Goal: Use online tool/utility: Utilize a website feature to perform a specific function

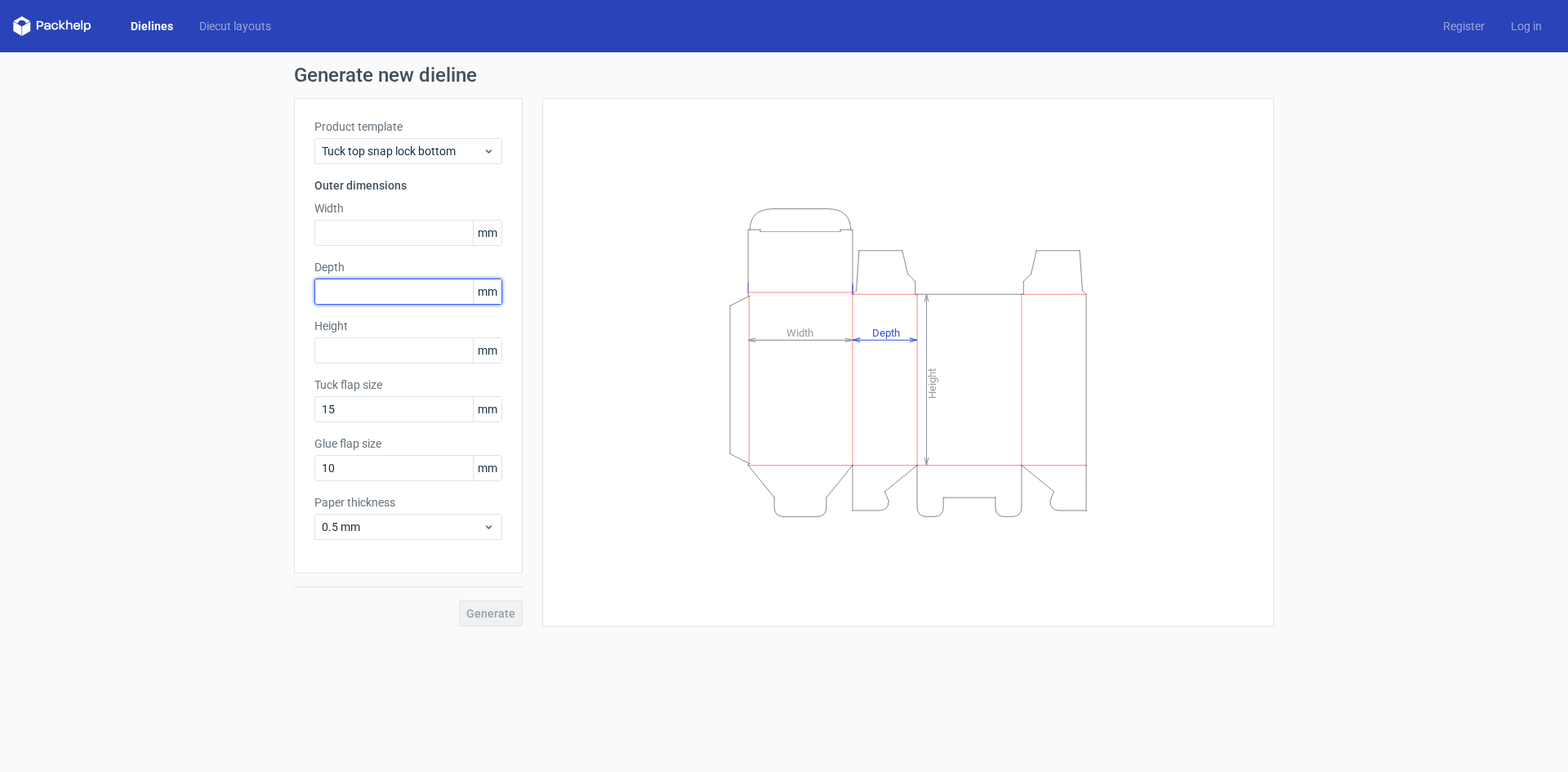
click at [372, 287] on input "text" at bounding box center [408, 291] width 188 height 26
click at [370, 229] on input "text" at bounding box center [408, 233] width 188 height 26
click at [385, 152] on span "Tuck top snap lock bottom" at bounding box center [402, 151] width 161 height 16
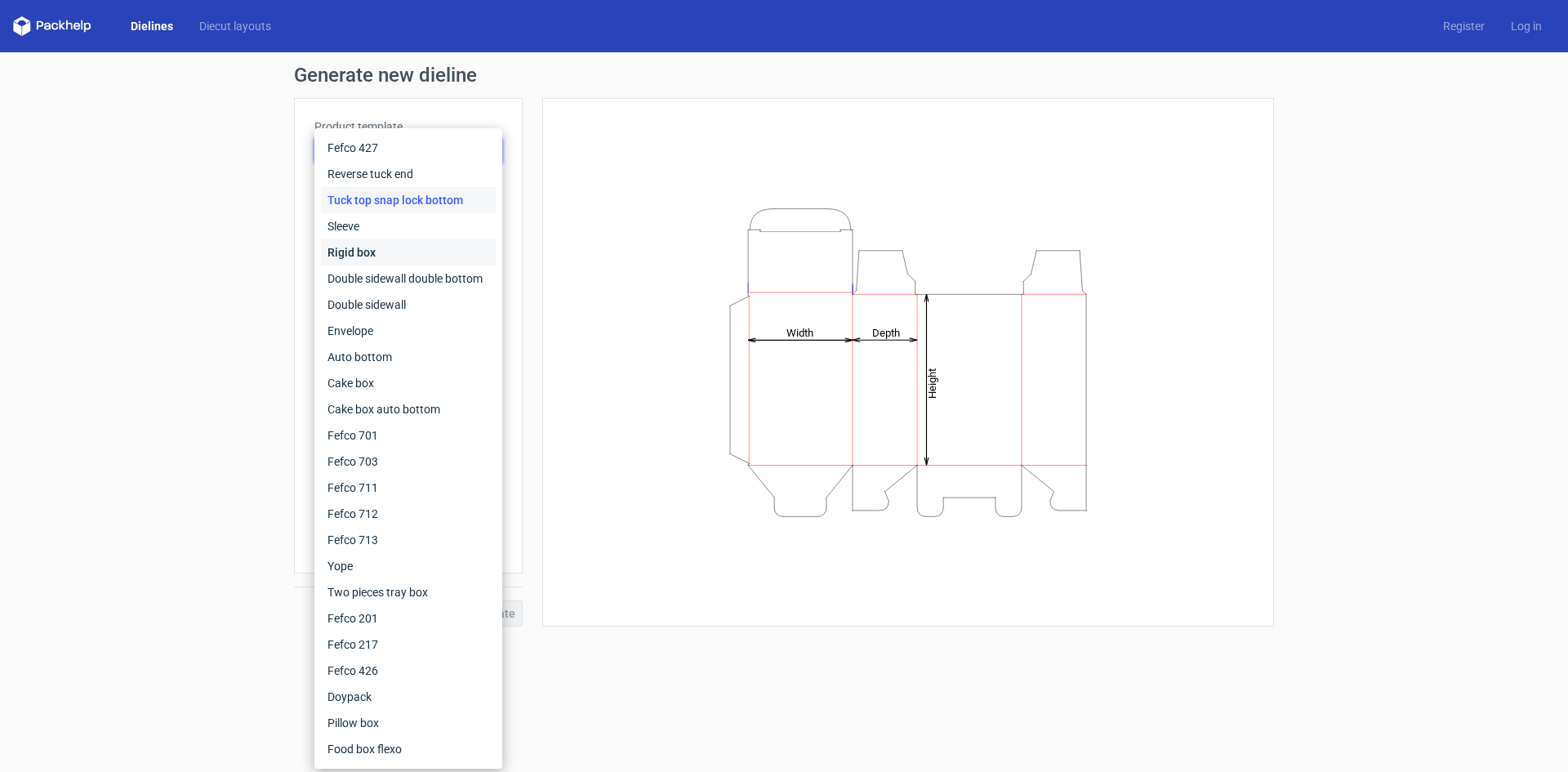
click at [364, 255] on div "Rigid box" at bounding box center [408, 252] width 175 height 26
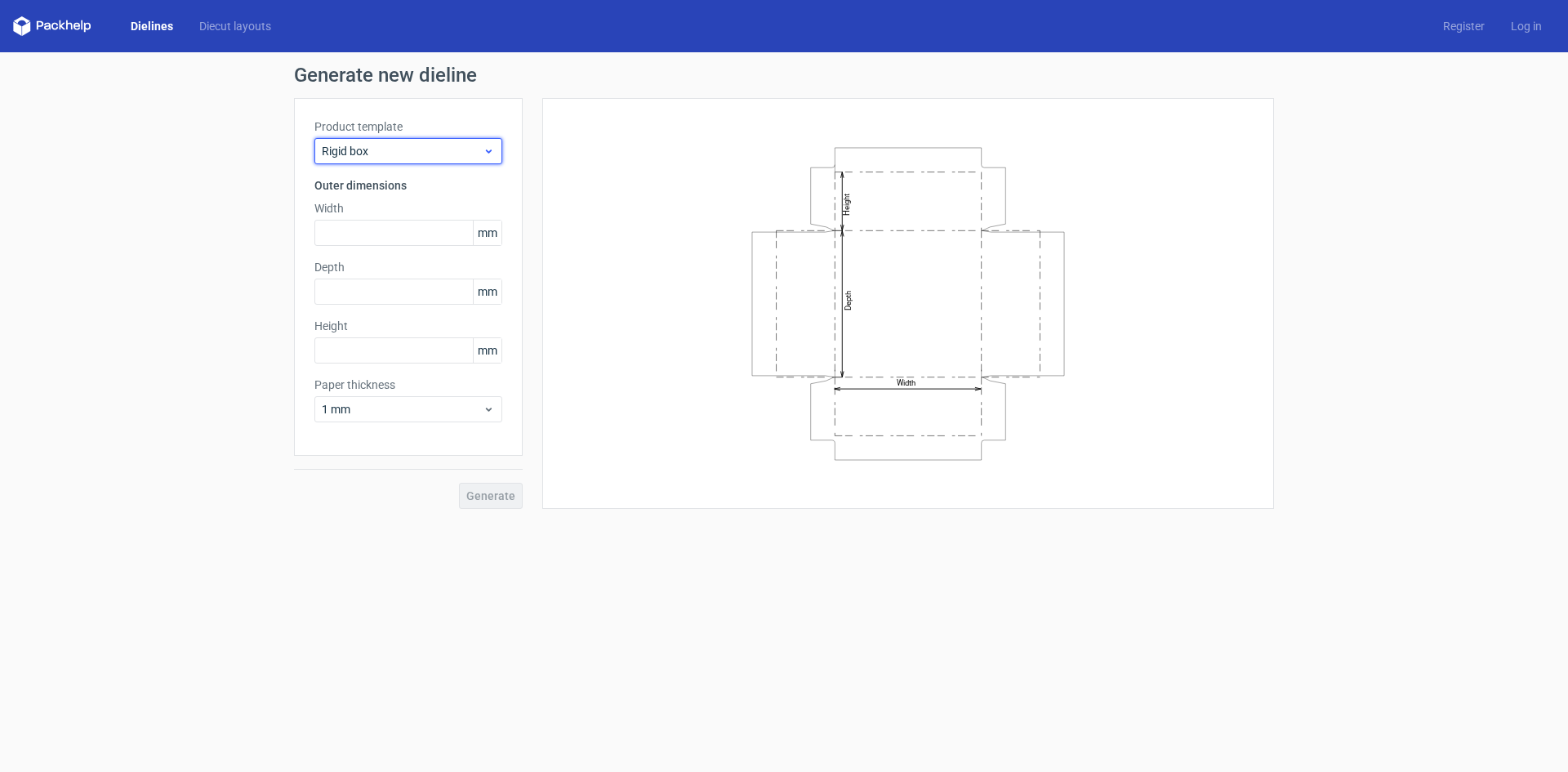
click at [398, 159] on span "Rigid box" at bounding box center [402, 151] width 161 height 16
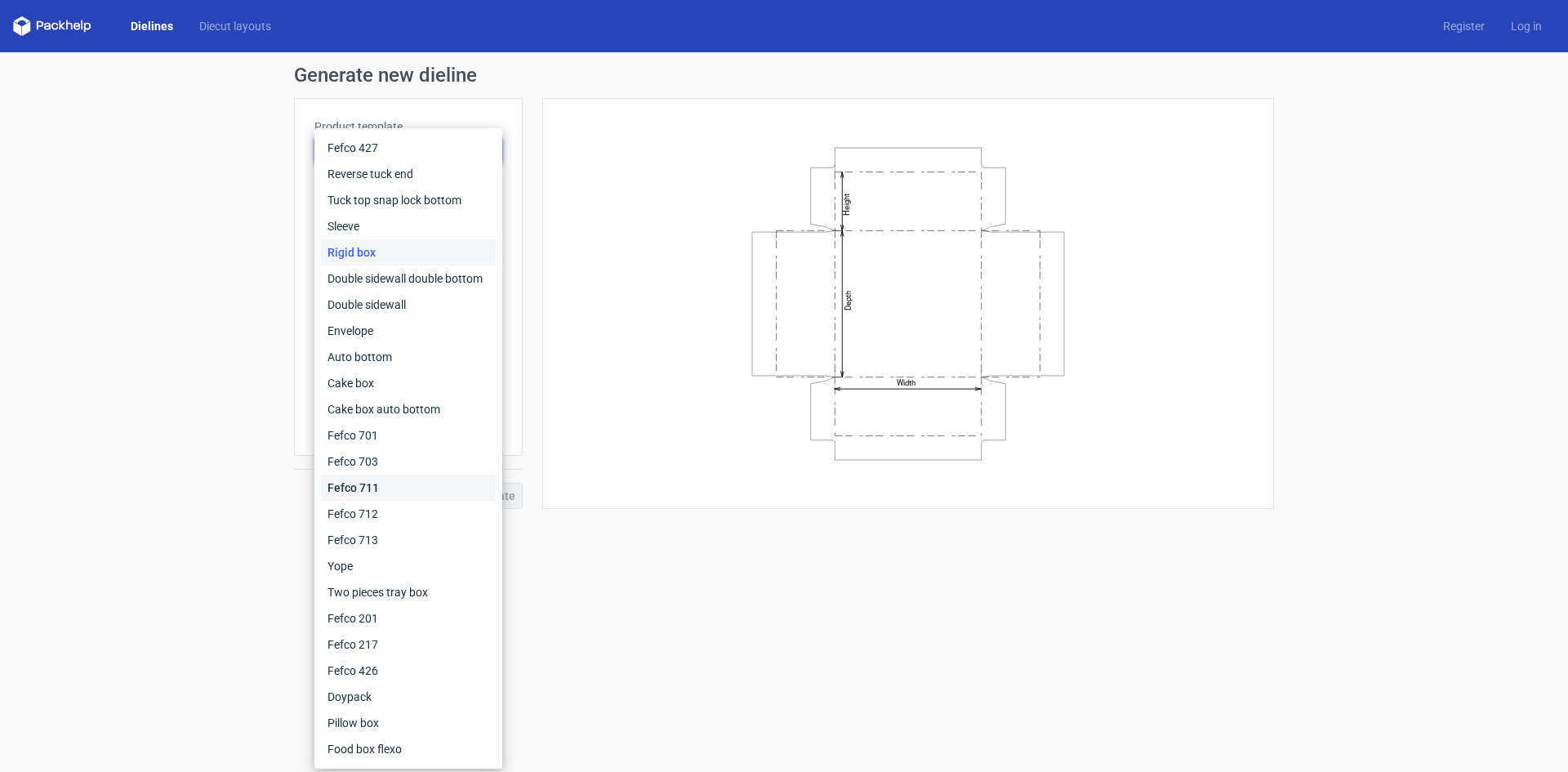
click at [388, 487] on div "Fefco 711" at bounding box center [408, 487] width 175 height 26
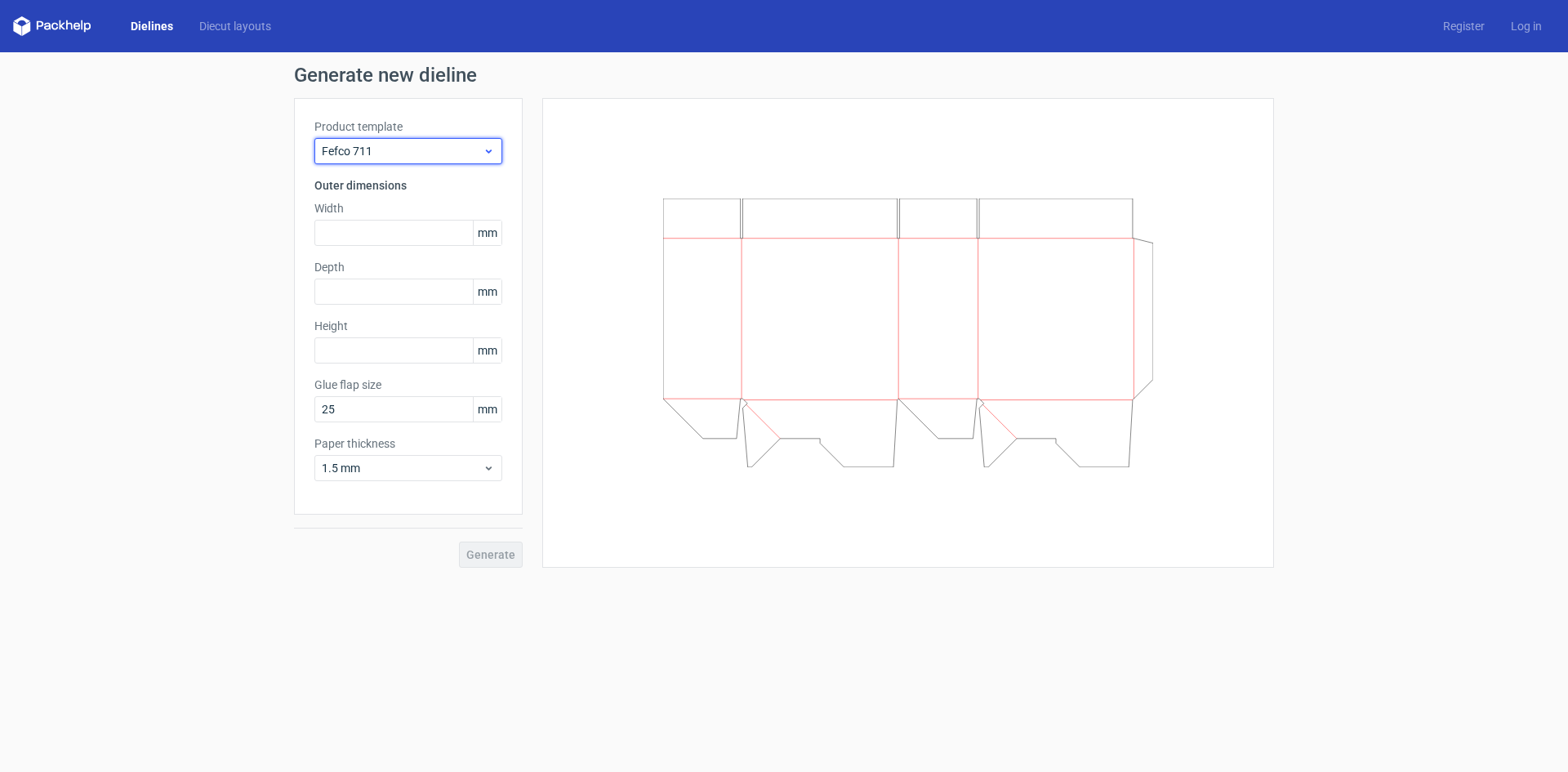
click at [402, 150] on span "Fefco 711" at bounding box center [402, 151] width 161 height 16
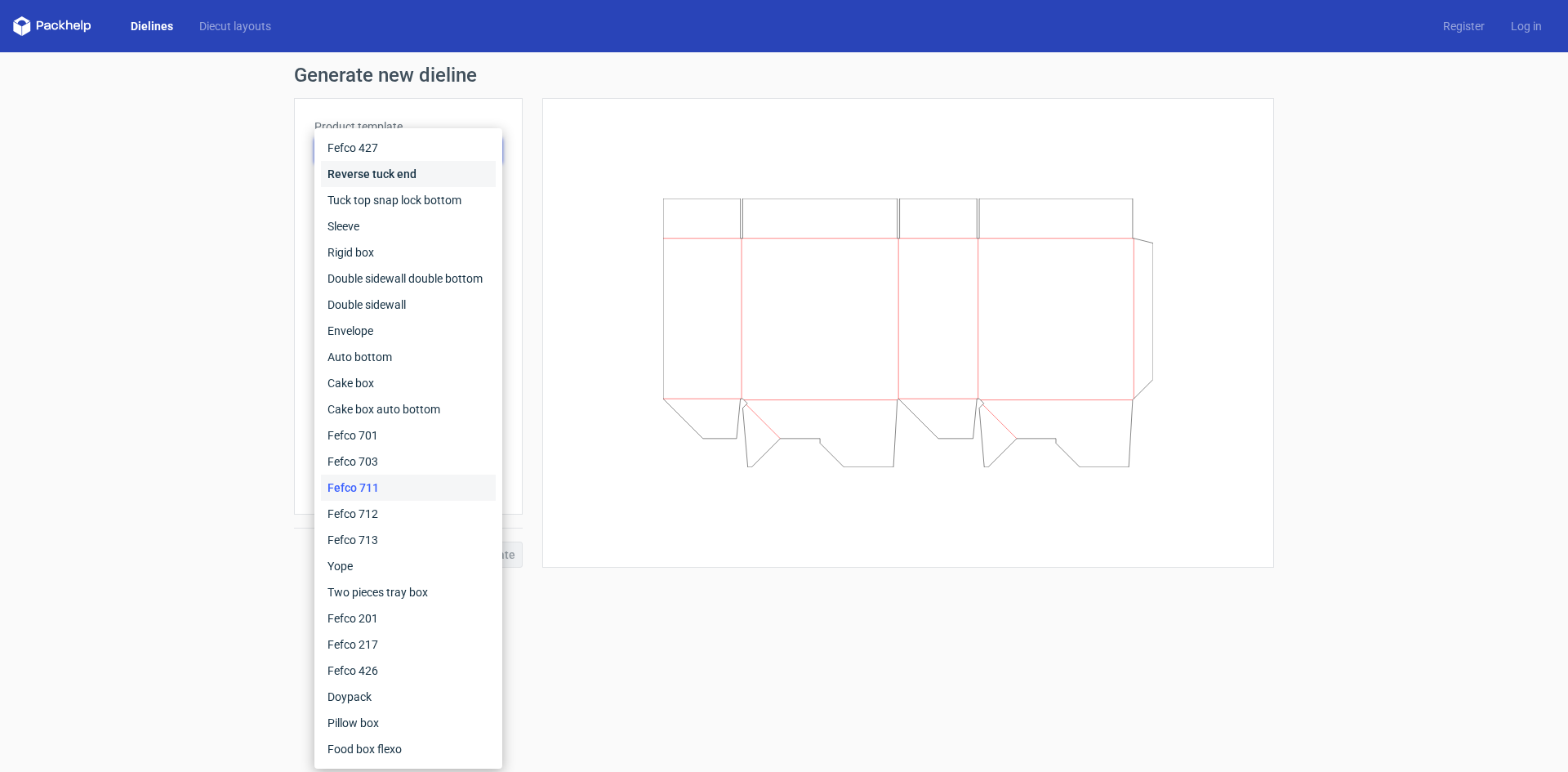
click at [391, 176] on div "Reverse tuck end" at bounding box center [408, 174] width 175 height 26
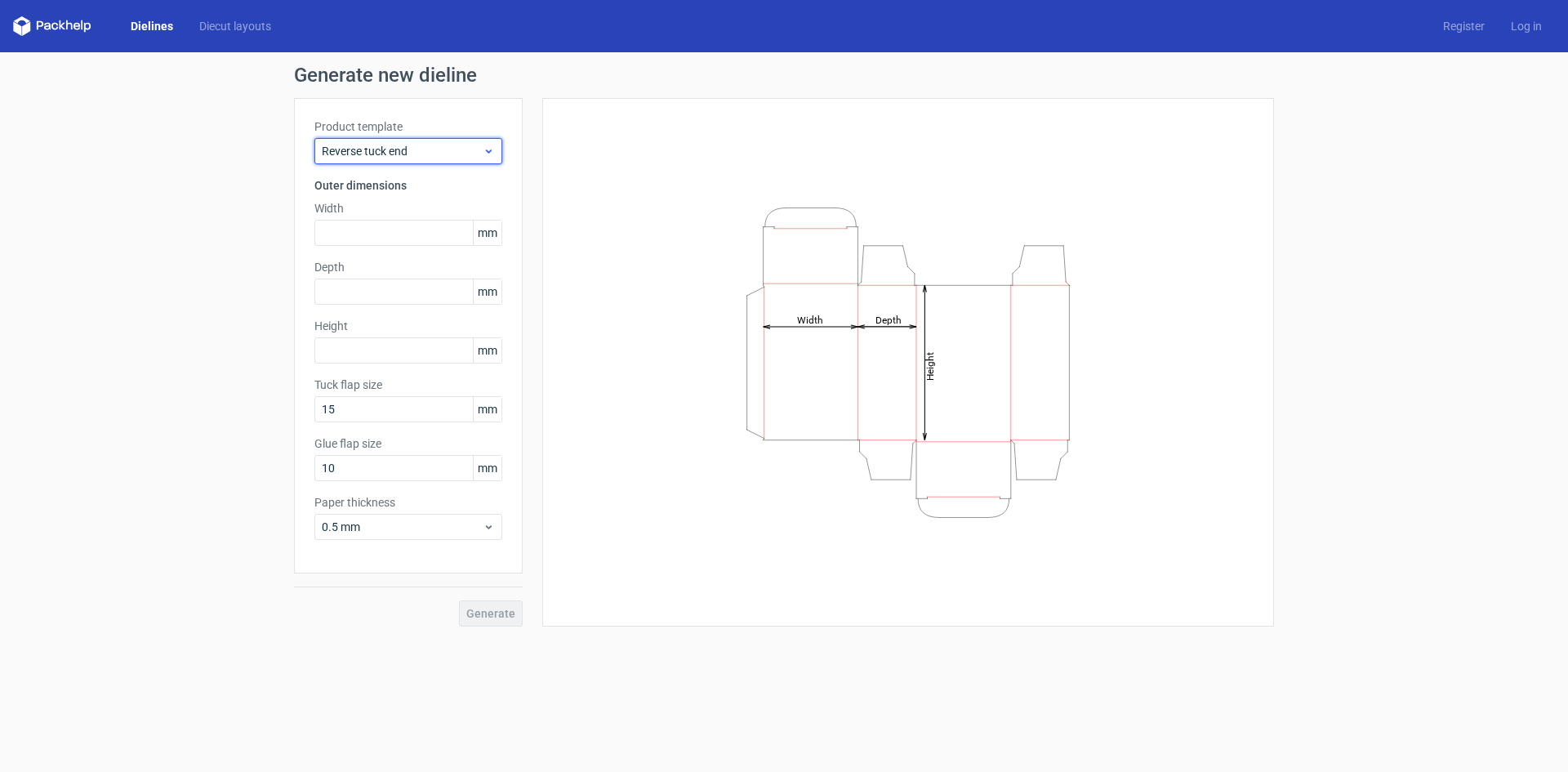
click at [391, 145] on span "Reverse tuck end" at bounding box center [402, 151] width 161 height 16
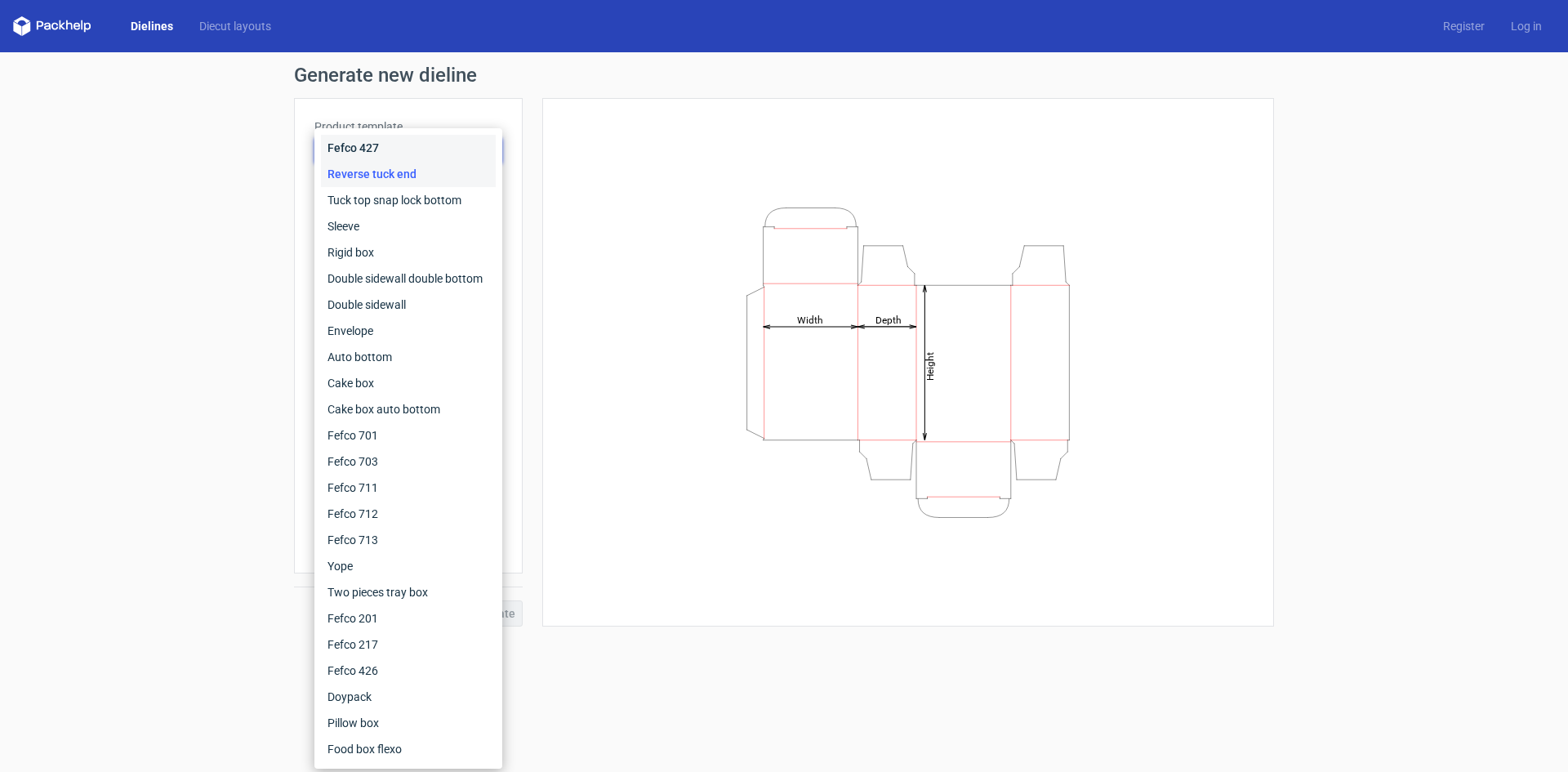
click at [391, 145] on div "Fefco 427" at bounding box center [408, 148] width 175 height 26
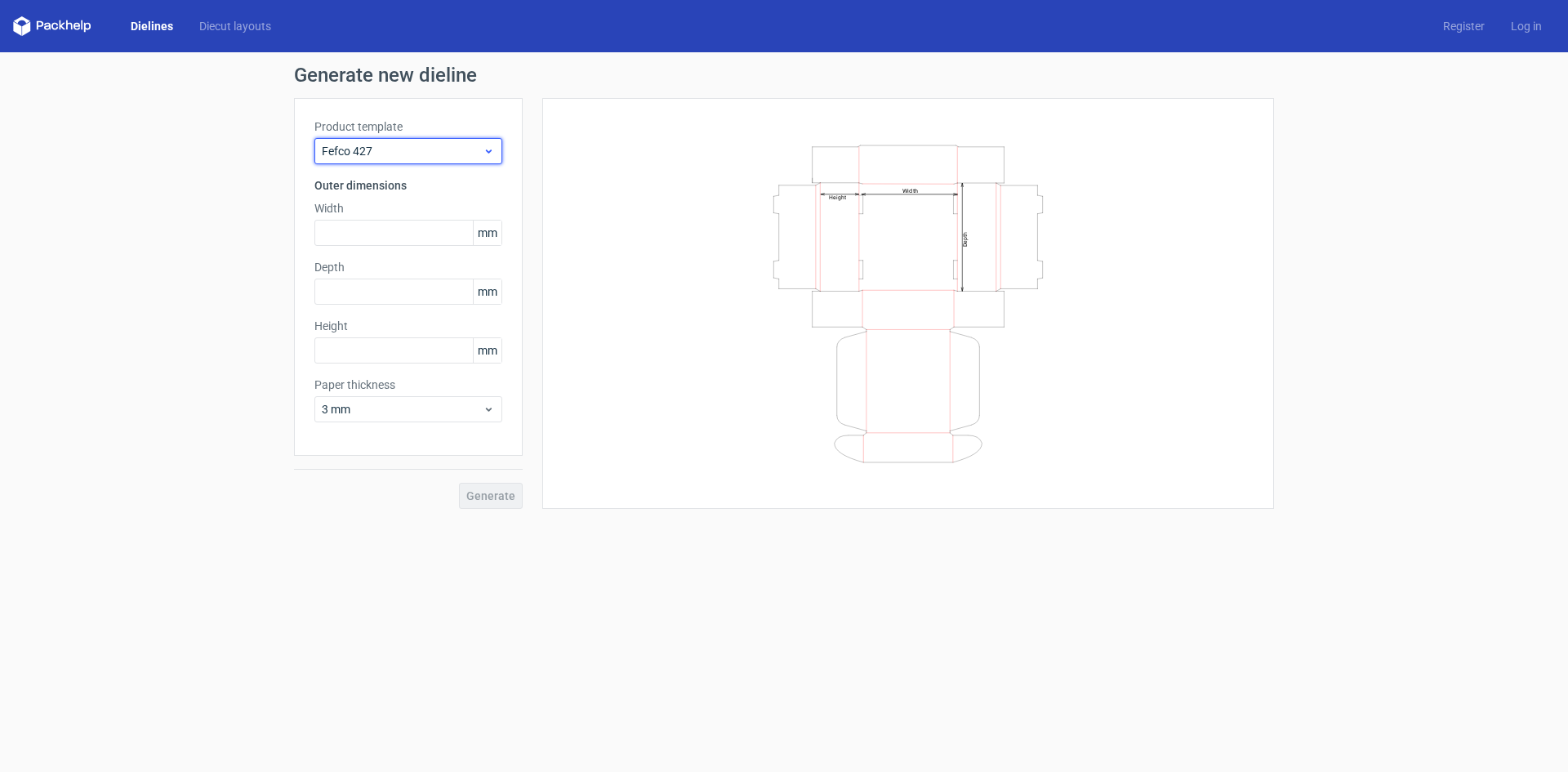
click at [488, 159] on div "Fefco 427" at bounding box center [408, 150] width 188 height 26
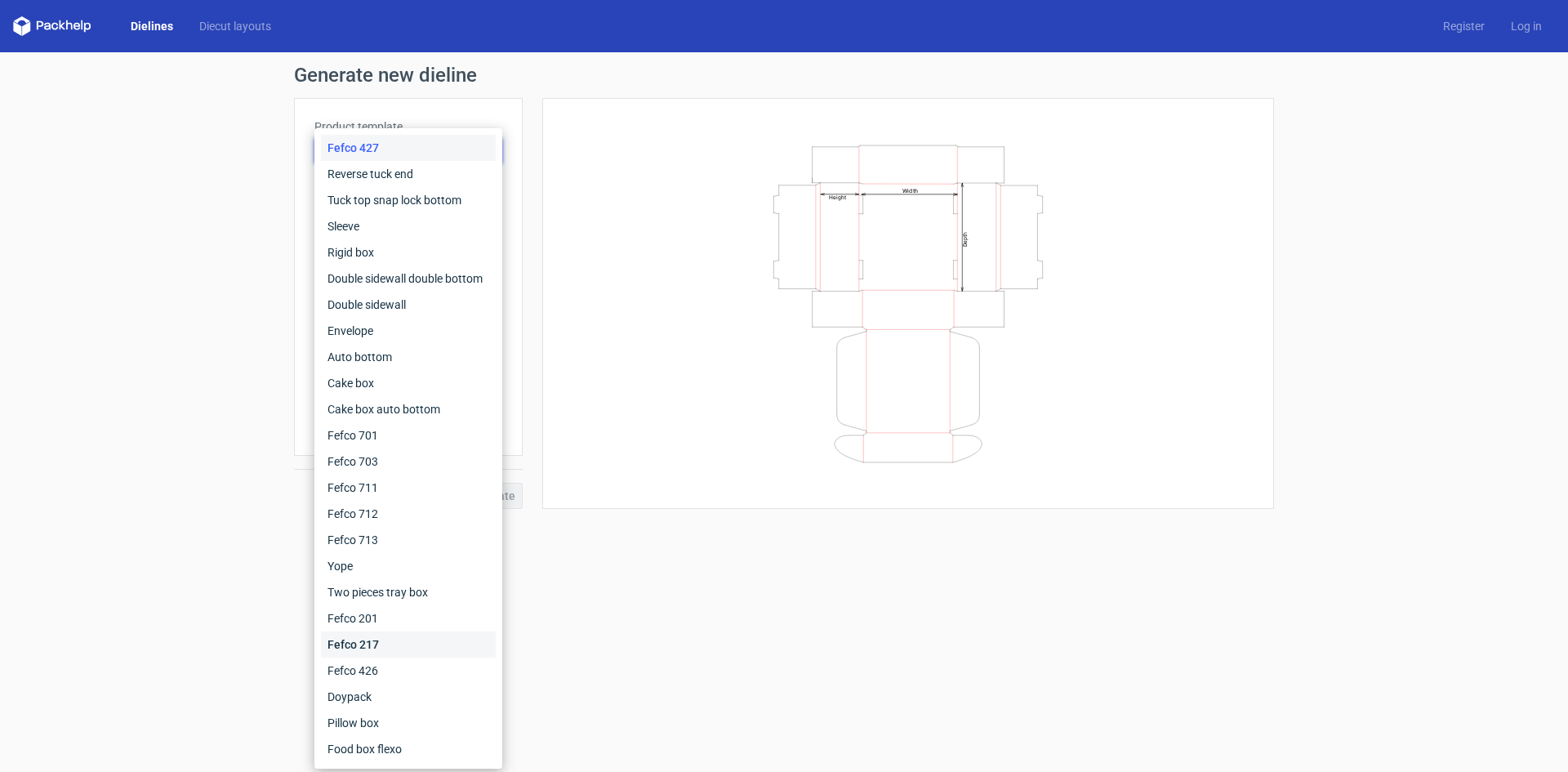
click at [363, 642] on div "Fefco 217" at bounding box center [408, 644] width 175 height 26
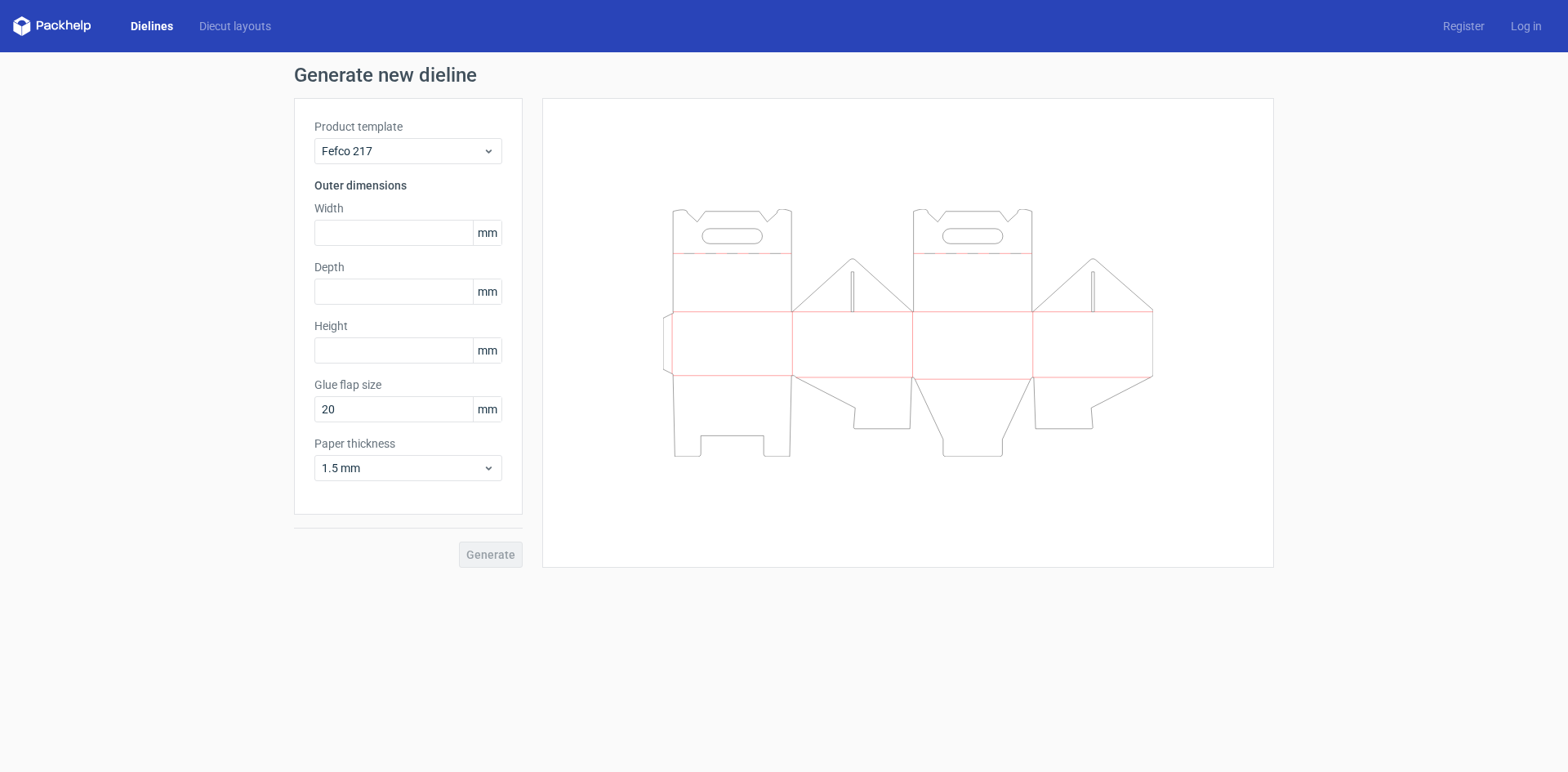
click at [153, 26] on link "Dielines" at bounding box center [152, 26] width 69 height 16
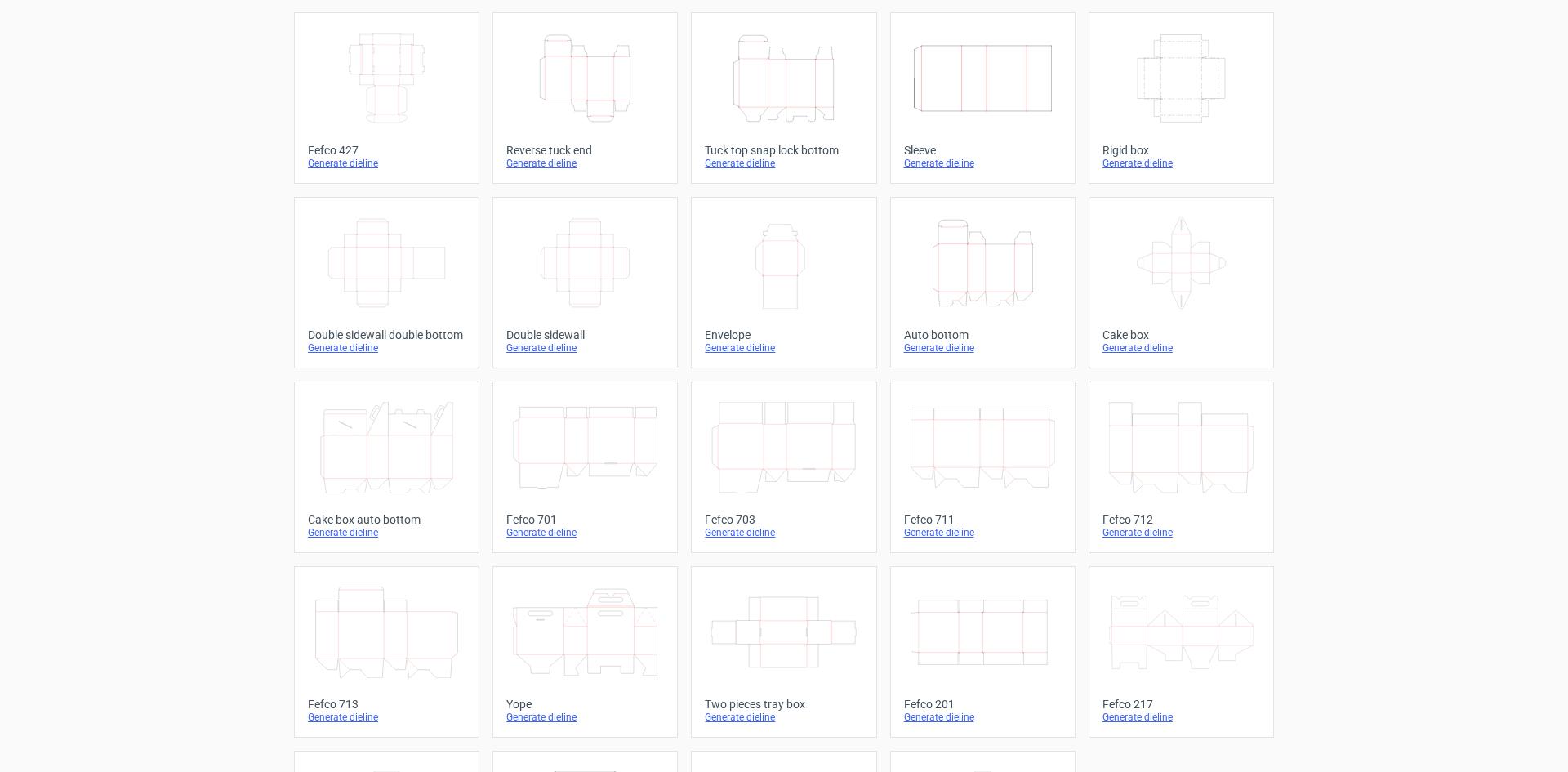
scroll to position [5, 0]
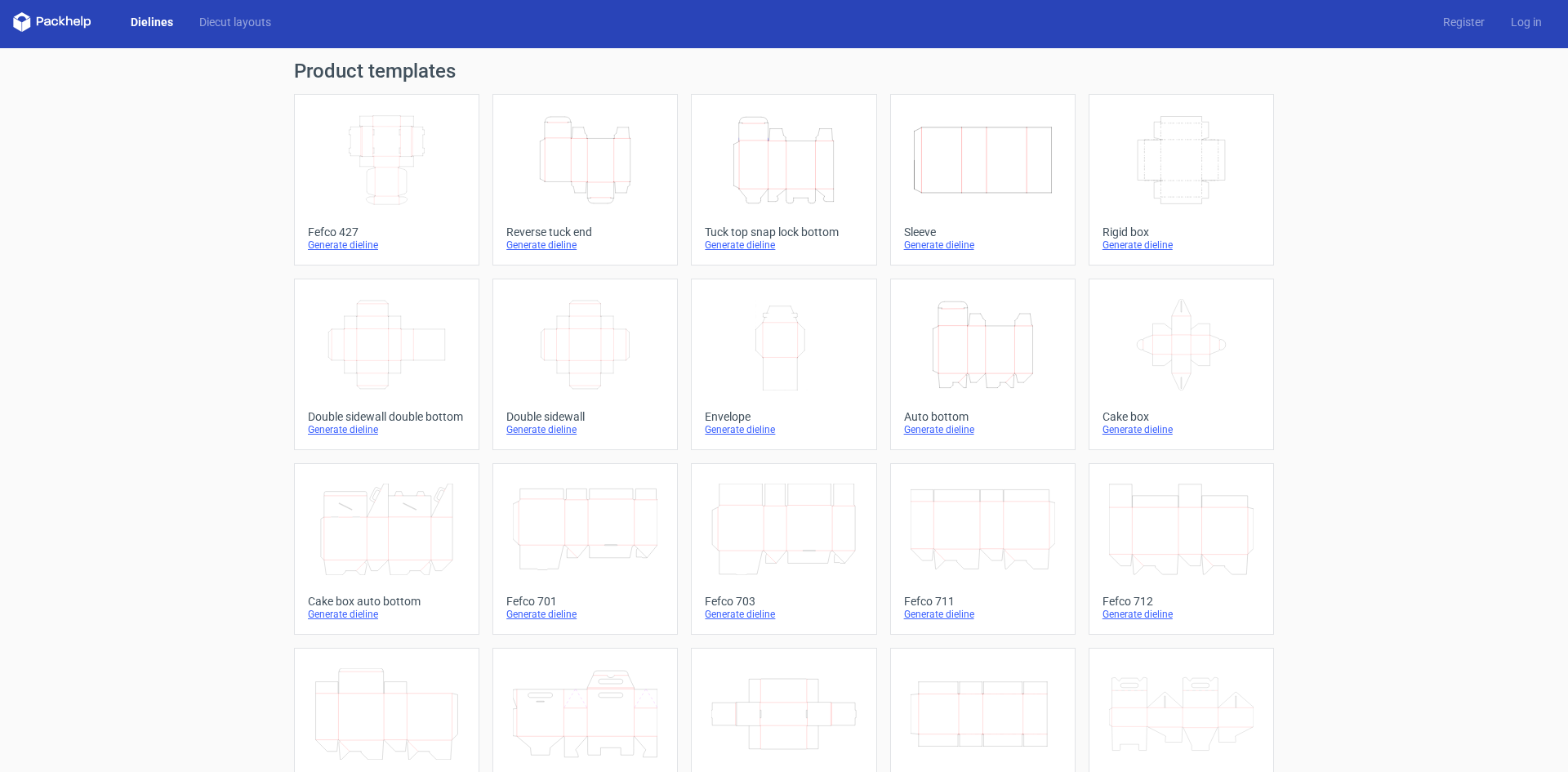
click at [775, 176] on icon "Height Depth Width" at bounding box center [784, 159] width 145 height 92
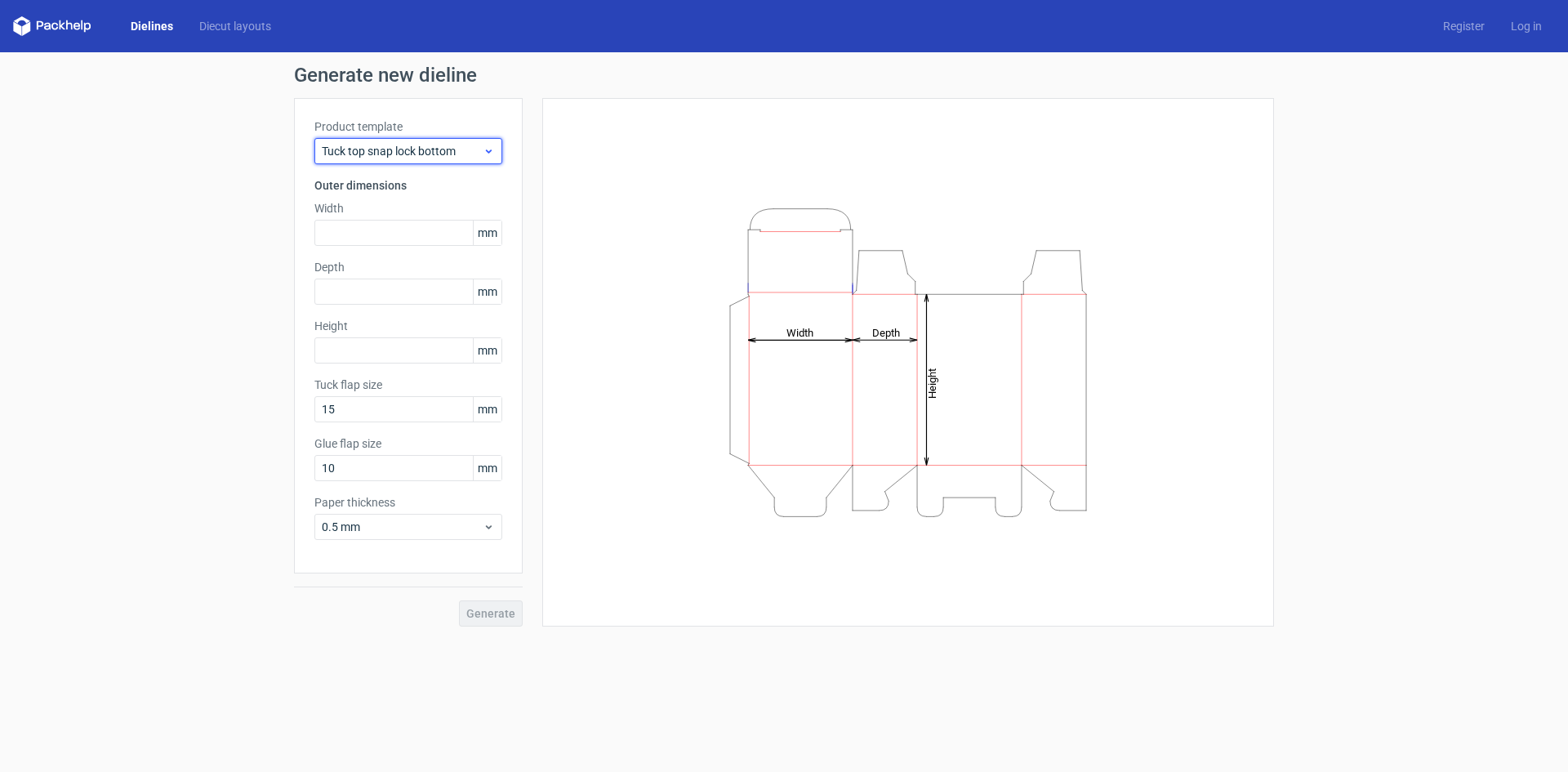
click at [358, 149] on span "Tuck top snap lock bottom" at bounding box center [402, 151] width 161 height 16
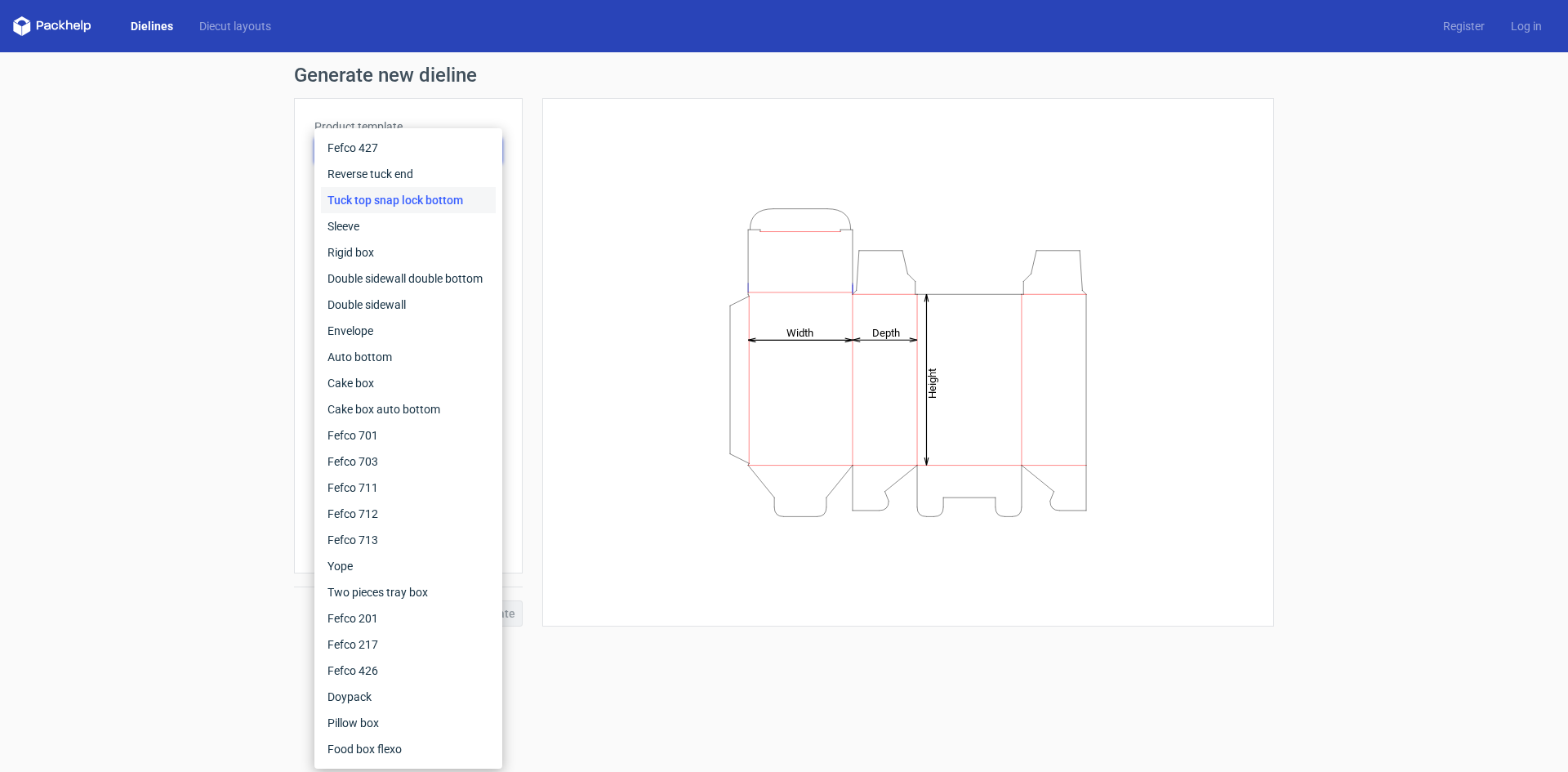
click at [112, 262] on div "Generate new dieline Product template Tuck top snap lock bottom Outer dimension…" at bounding box center [784, 346] width 1568 height 587
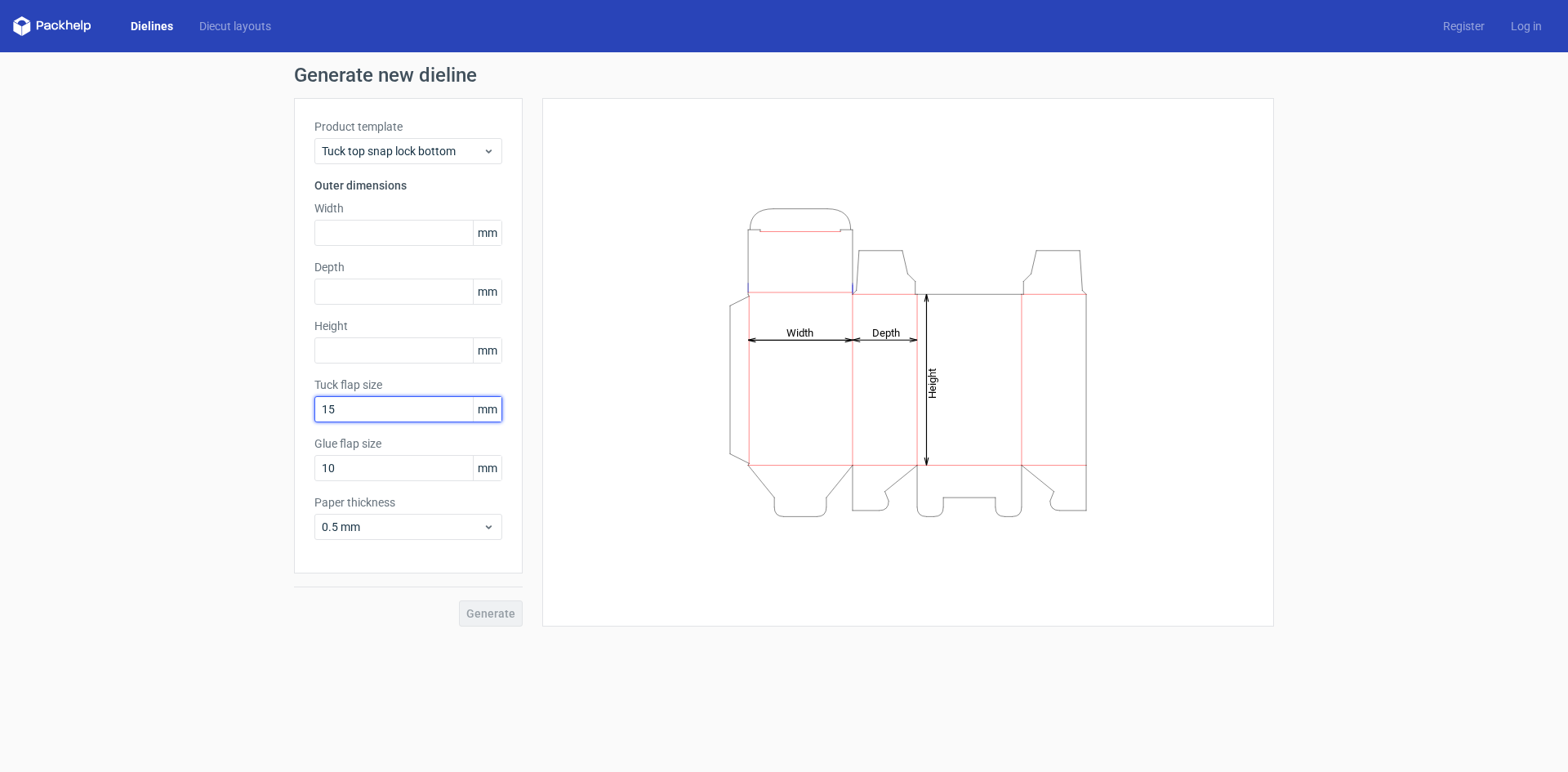
click at [418, 415] on input "15" at bounding box center [408, 409] width 188 height 26
click at [409, 472] on input "10" at bounding box center [408, 468] width 188 height 26
click at [402, 523] on span "0.5 mm" at bounding box center [402, 526] width 161 height 16
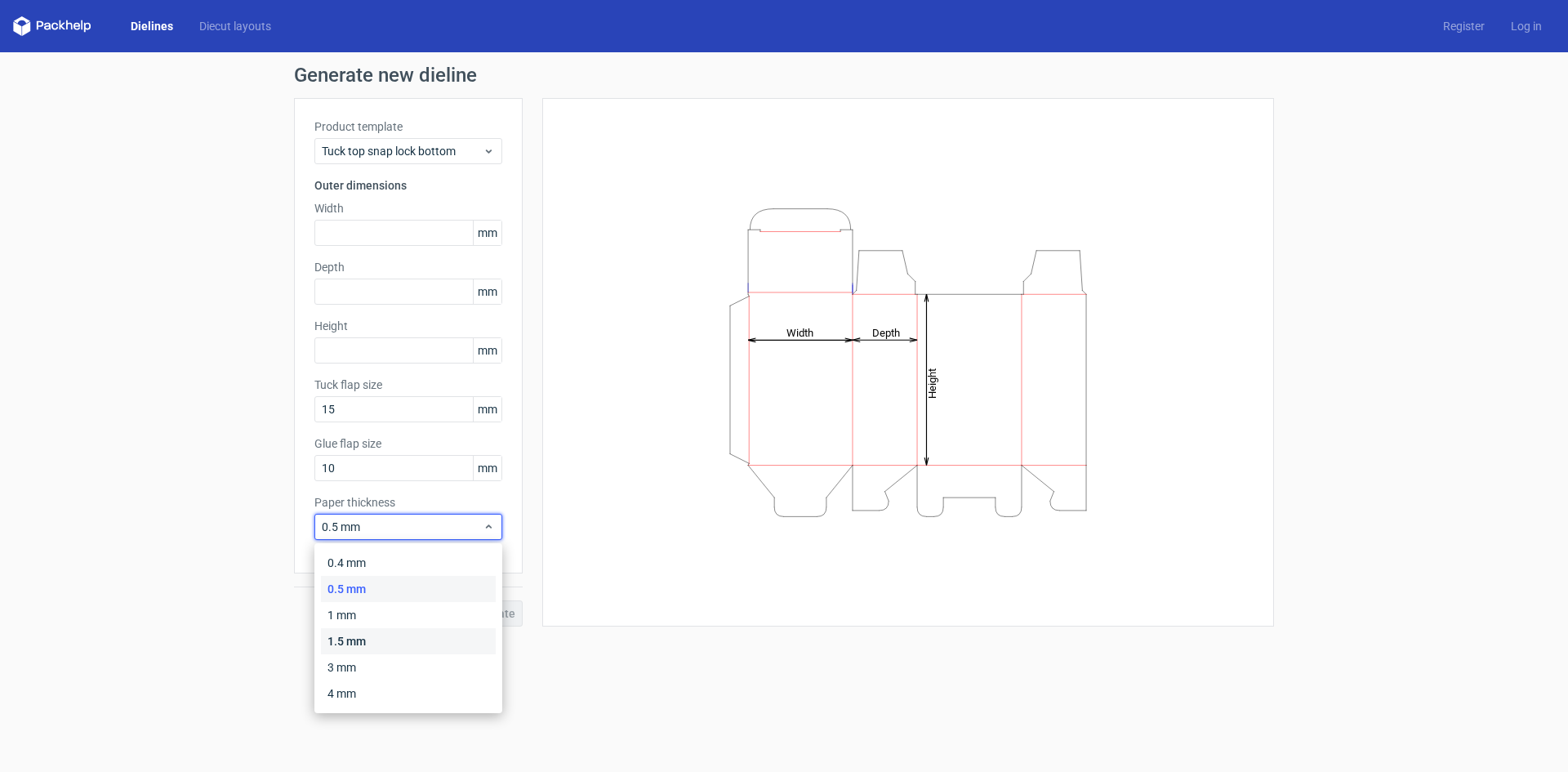
click at [371, 645] on div "1.5 mm" at bounding box center [408, 641] width 175 height 26
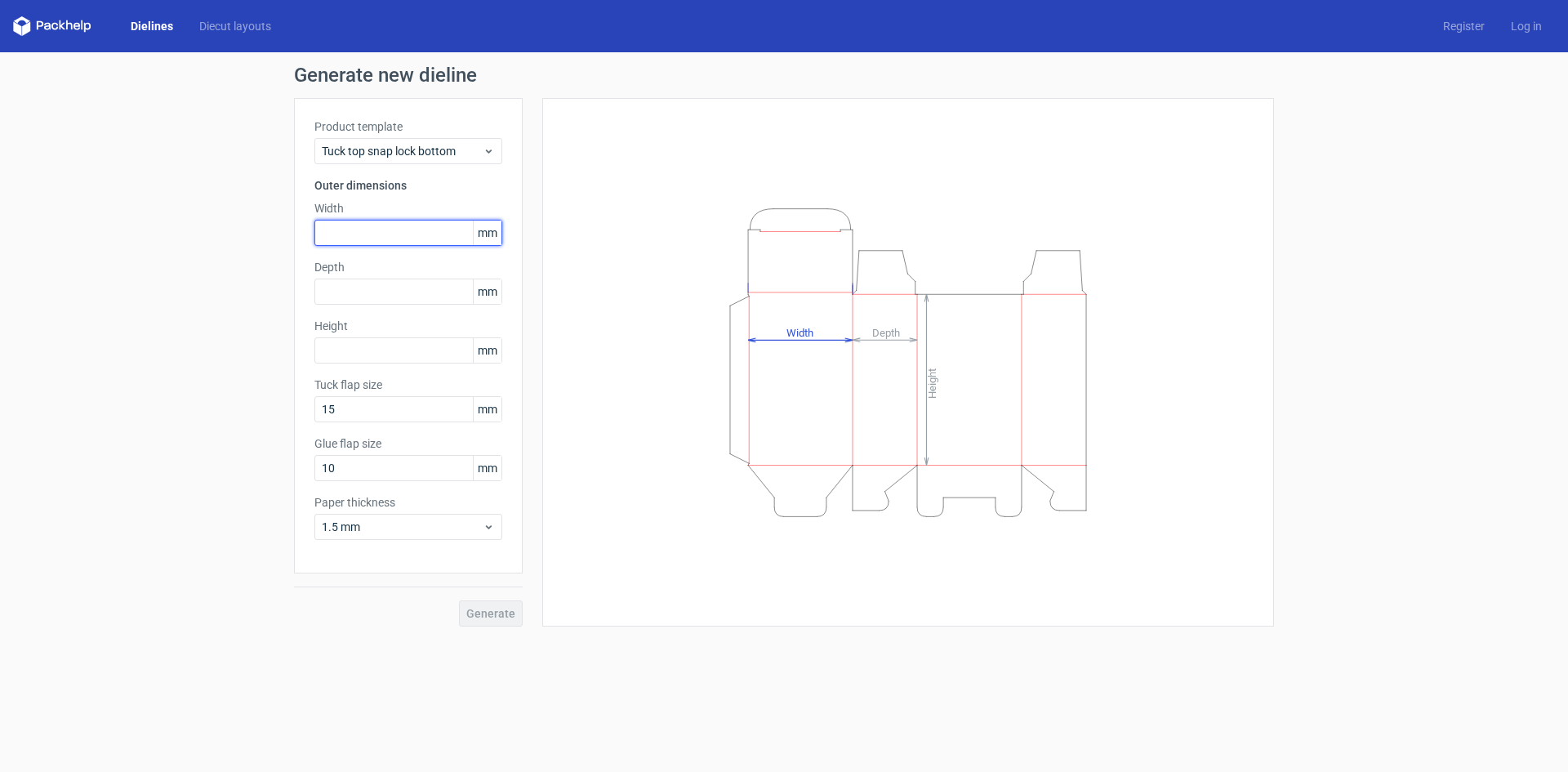
click at [378, 233] on input "text" at bounding box center [408, 233] width 188 height 26
type input "255"
type input "47"
type input "300"
click at [497, 621] on button "Generate" at bounding box center [491, 613] width 63 height 26
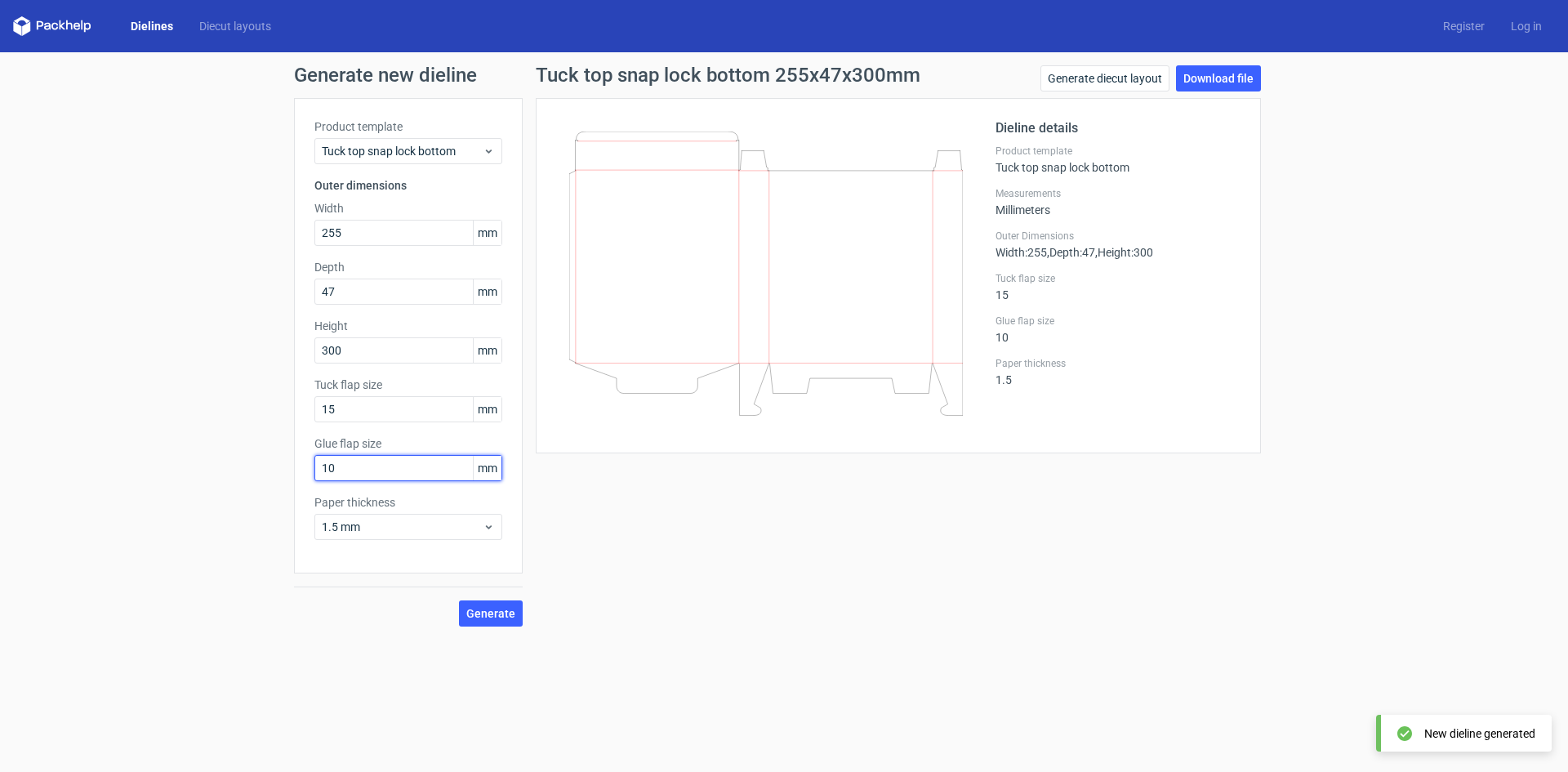
click at [378, 463] on input "10" at bounding box center [408, 468] width 188 height 26
drag, startPoint x: 401, startPoint y: 468, endPoint x: 272, endPoint y: 475, distance: 129.2
click at [272, 475] on div "Generate new dieline Product template Tuck top snap lock bottom Outer dimension…" at bounding box center [784, 346] width 1568 height 587
type input "20"
click at [496, 616] on span "Generate" at bounding box center [491, 613] width 49 height 12
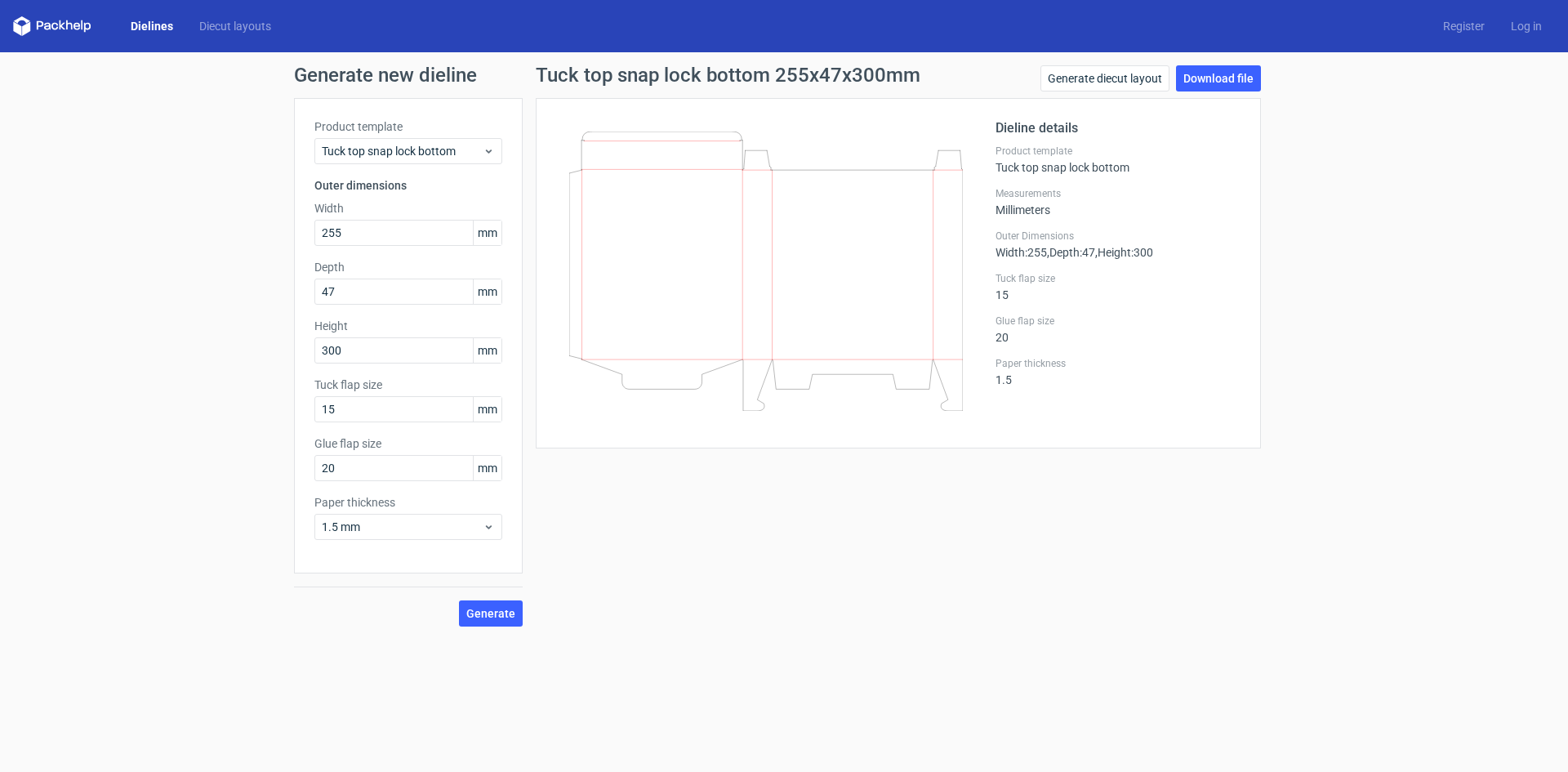
click at [467, 583] on div "Generate" at bounding box center [409, 600] width 228 height 53
click at [453, 150] on span "Tuck top snap lock bottom" at bounding box center [402, 151] width 161 height 16
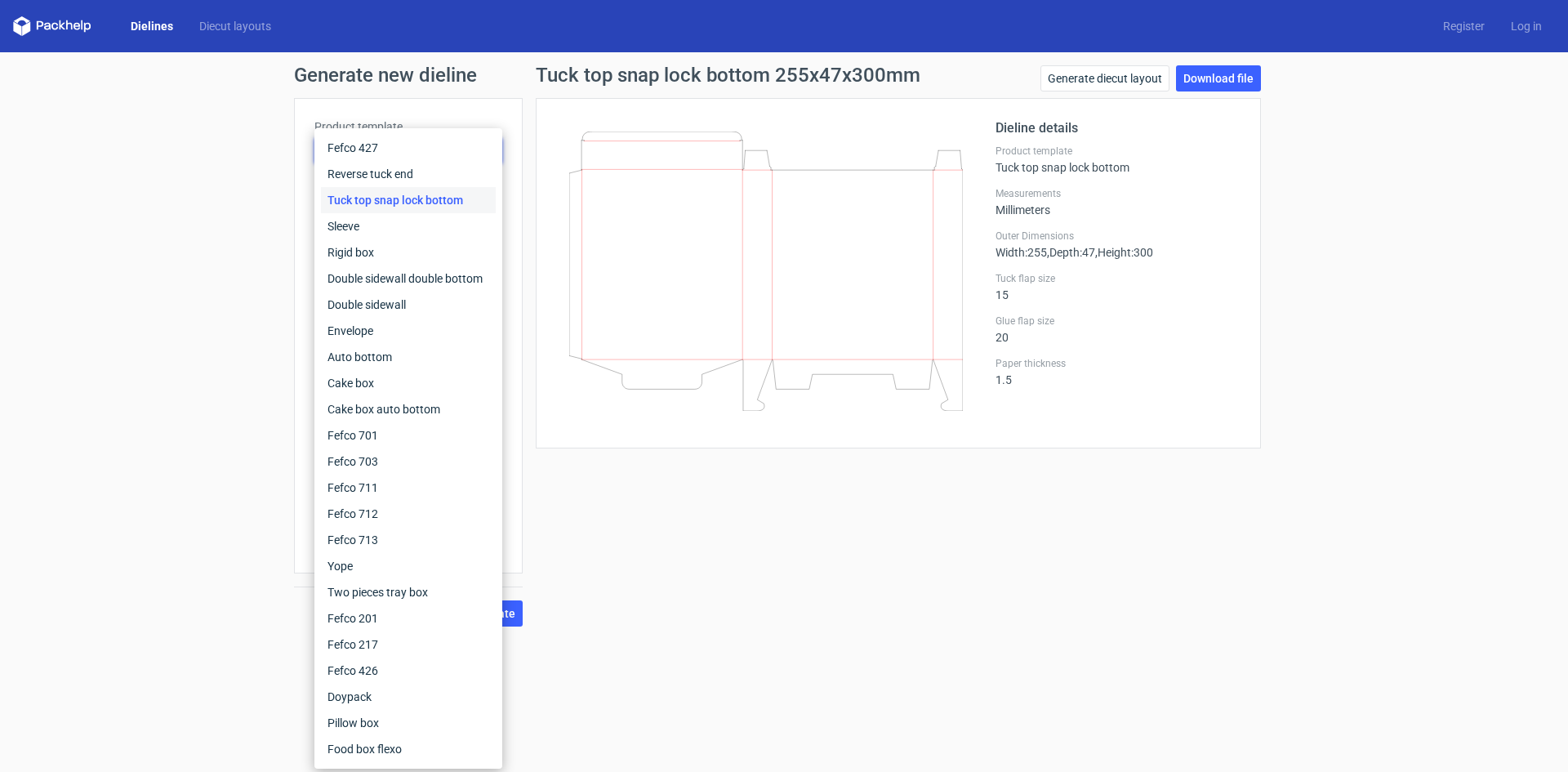
click at [726, 569] on div "Tuck top snap lock bottom 255x47x300mm Generate diecut layout Download file Die…" at bounding box center [898, 345] width 751 height 561
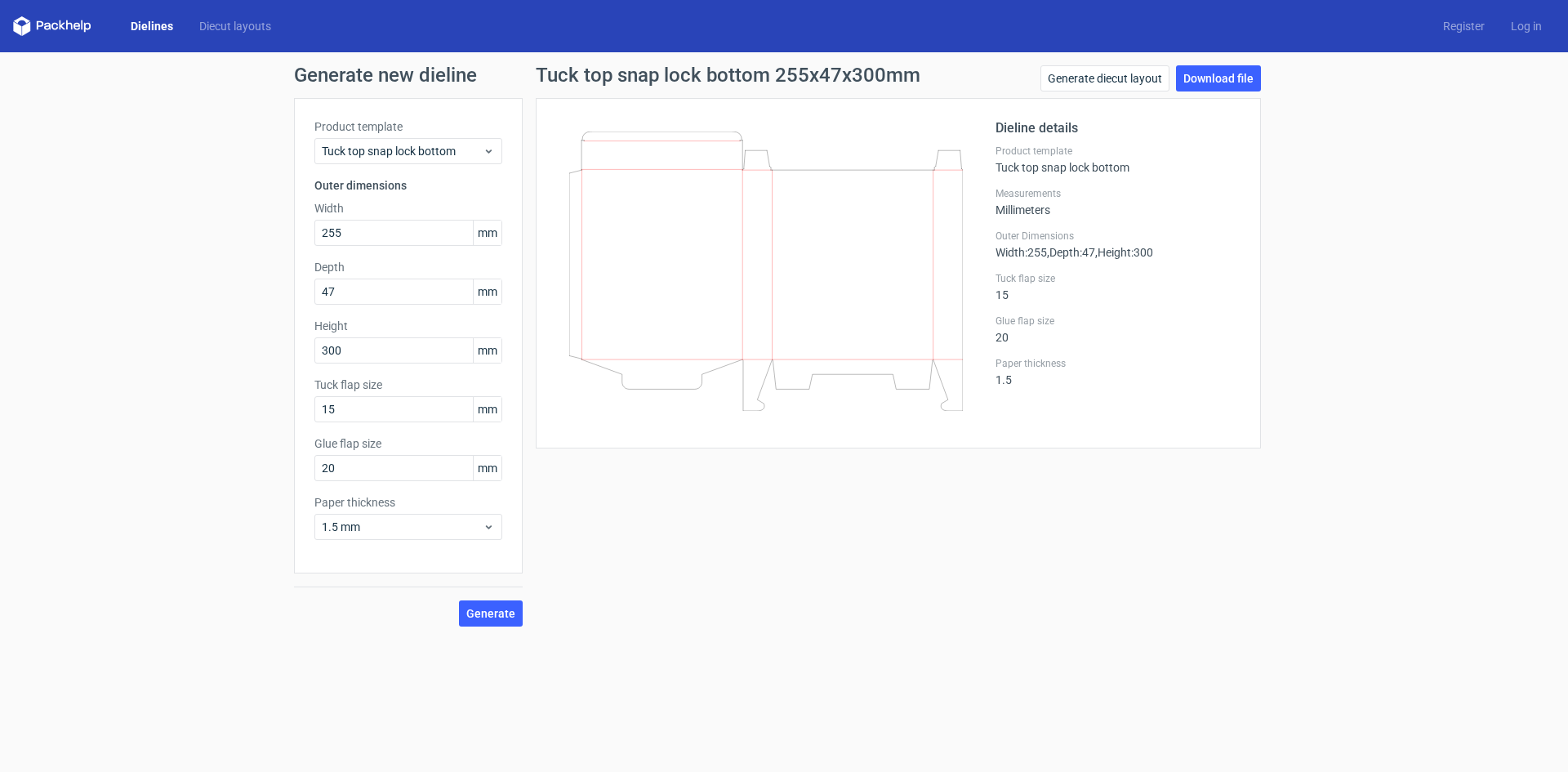
click at [81, 26] on icon at bounding box center [52, 26] width 79 height 20
